Goal: Navigation & Orientation: Find specific page/section

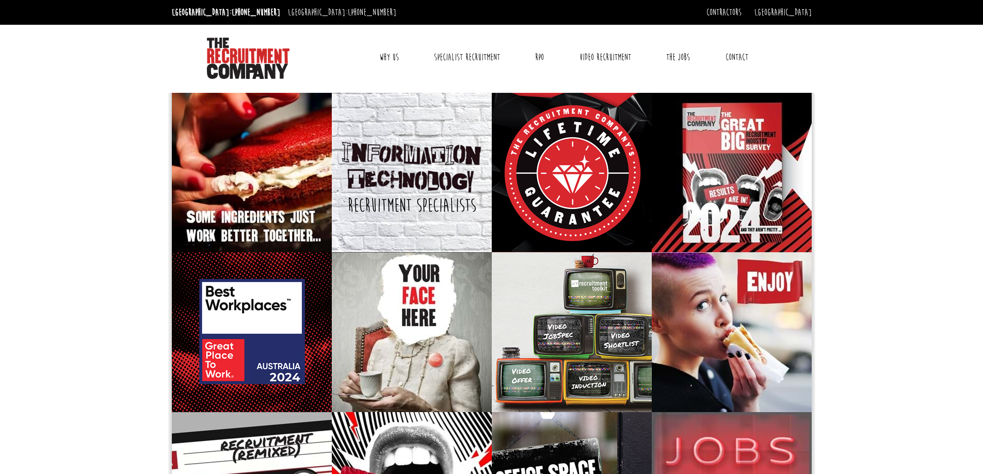
click at [738, 59] on link "Contact" at bounding box center [736, 57] width 38 height 26
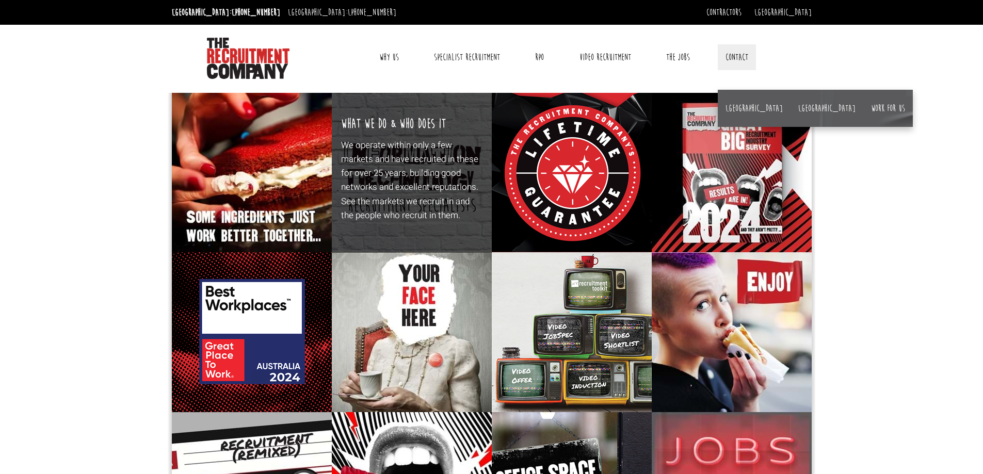
drag, startPoint x: 466, startPoint y: 280, endPoint x: 430, endPoint y: 119, distance: 165.0
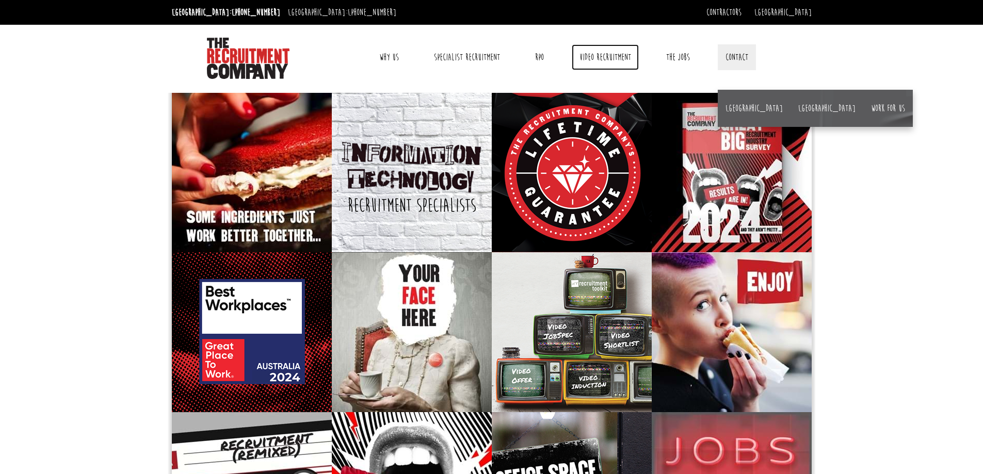
click at [599, 60] on link "Video Recruitment" at bounding box center [604, 57] width 67 height 26
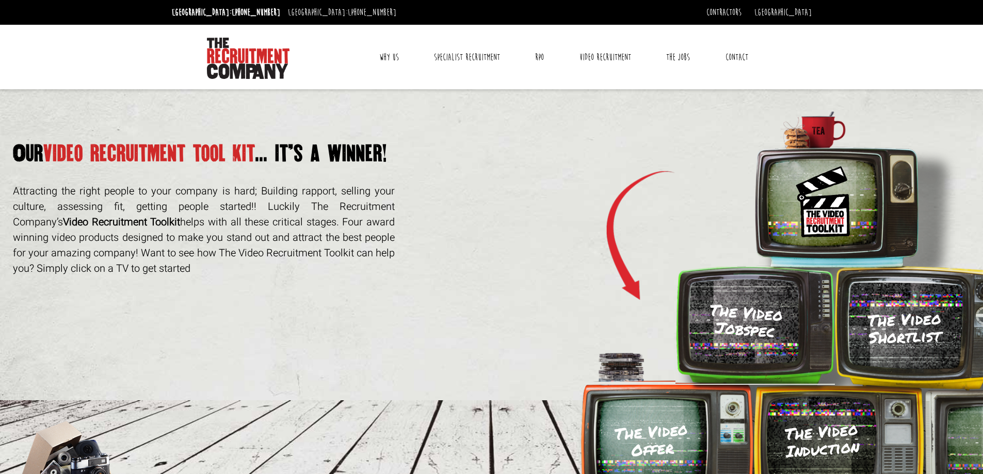
click at [393, 59] on link "Why Us" at bounding box center [388, 57] width 35 height 26
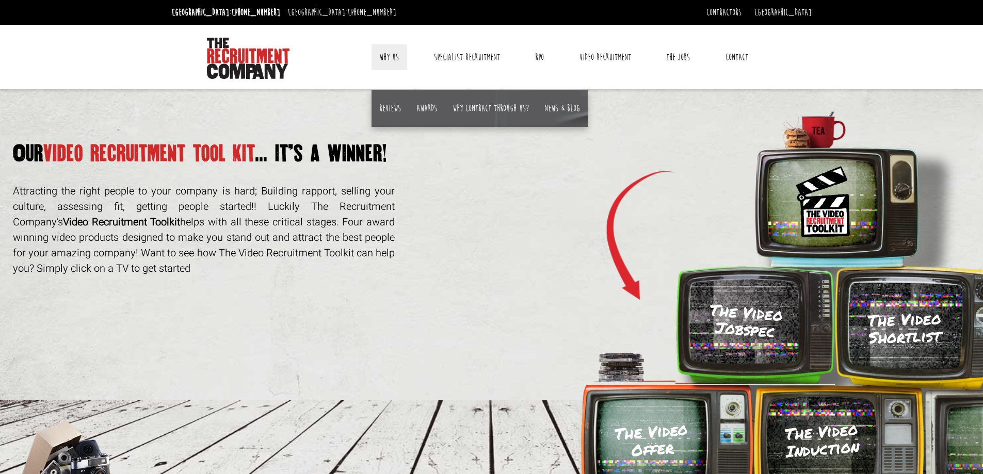
click at [912, 325] on h3 "The Video Shortlist" at bounding box center [904, 328] width 117 height 39
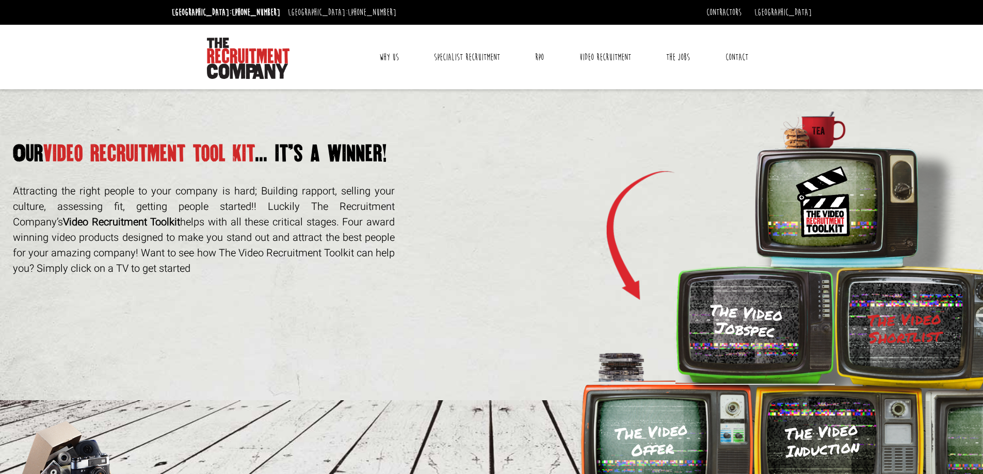
drag, startPoint x: 472, startPoint y: 271, endPoint x: 509, endPoint y: 159, distance: 117.3
